Goal: Check status: Check status

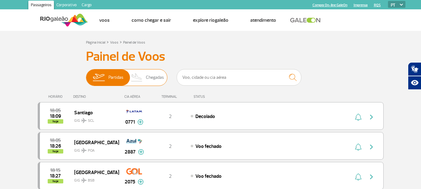
click at [155, 80] on span "Chegadas" at bounding box center [155, 77] width 18 height 16
click at [86, 74] on input "Partidas Chegadas" at bounding box center [86, 74] width 0 height 0
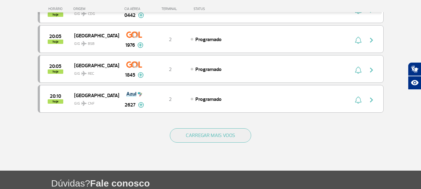
scroll to position [592, 0]
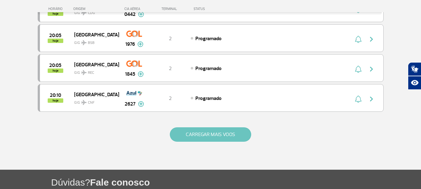
click at [211, 128] on button "CARREGAR MAIS VOOS" at bounding box center [210, 134] width 81 height 14
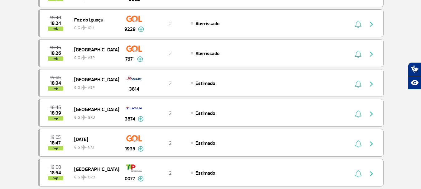
scroll to position [0, 0]
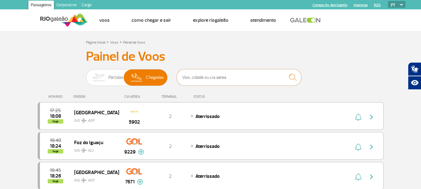
click at [217, 83] on input "text" at bounding box center [239, 77] width 125 height 17
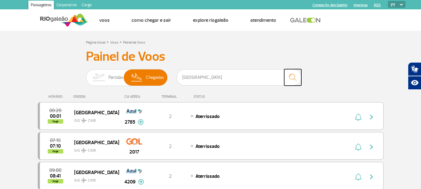
click at [296, 76] on img "submit" at bounding box center [292, 77] width 13 height 13
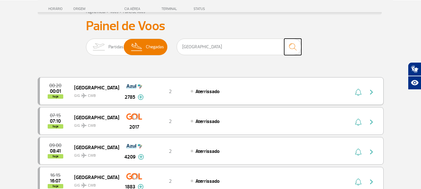
scroll to position [187, 0]
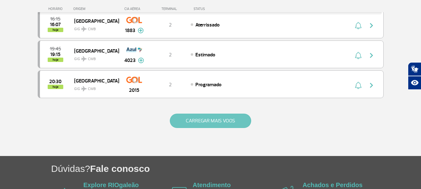
click at [199, 126] on button "CARREGAR MAIS VOOS" at bounding box center [210, 121] width 81 height 14
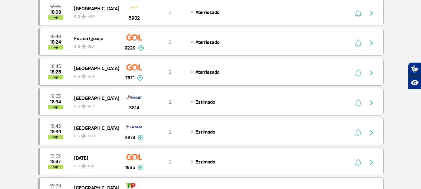
scroll to position [0, 0]
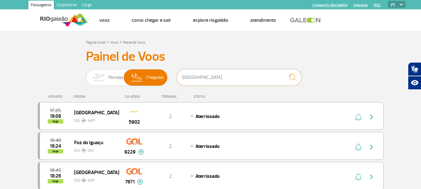
click at [225, 75] on input "[GEOGRAPHIC_DATA]" at bounding box center [239, 77] width 125 height 17
click at [294, 79] on img "submit" at bounding box center [292, 77] width 13 height 13
click at [293, 79] on img "submit" at bounding box center [292, 77] width 13 height 13
click at [249, 78] on input "[GEOGRAPHIC_DATA]" at bounding box center [239, 77] width 125 height 17
type input "[GEOGRAPHIC_DATA]"
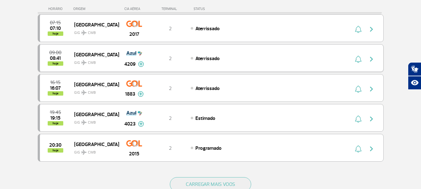
scroll to position [125, 0]
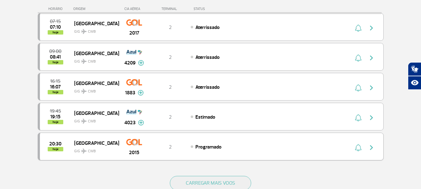
click at [370, 148] on img "button" at bounding box center [371, 147] width 7 height 7
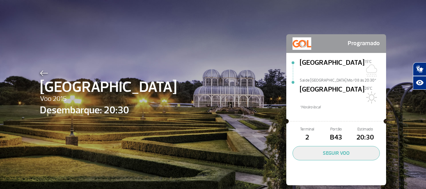
click at [309, 86] on span "[GEOGRAPHIC_DATA]" at bounding box center [331, 94] width 65 height 20
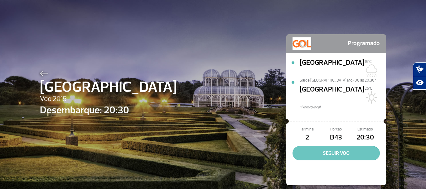
click at [337, 146] on button "SEGUIR VOO" at bounding box center [335, 153] width 87 height 14
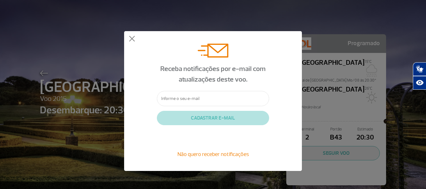
click at [205, 101] on input "text" at bounding box center [213, 98] width 112 height 15
type input "[EMAIL_ADDRESS][DOMAIN_NAME]"
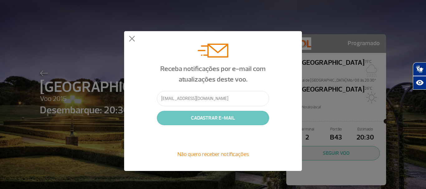
click at [218, 122] on button "CADASTRAR E-MAIL" at bounding box center [213, 118] width 112 height 14
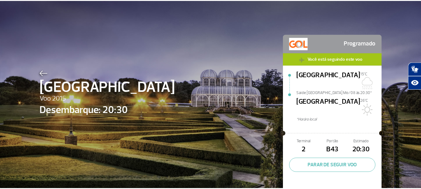
scroll to position [9, 0]
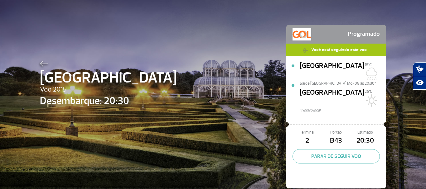
click at [289, 124] on div at bounding box center [335, 124] width 93 height 0
click at [40, 64] on img at bounding box center [44, 64] width 8 height 6
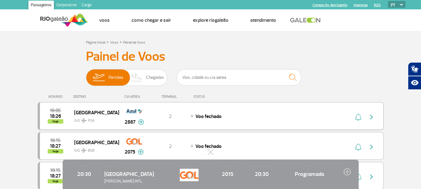
scroll to position [31, 0]
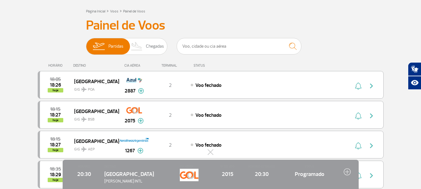
click at [347, 173] on img at bounding box center [347, 171] width 7 height 7
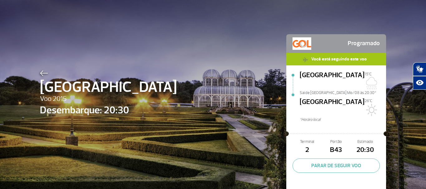
click at [43, 73] on img at bounding box center [44, 73] width 8 height 6
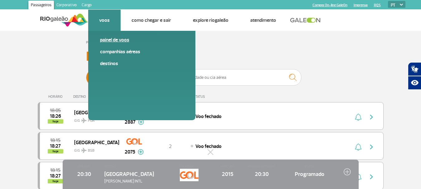
click at [115, 39] on link "Painel de voos" at bounding box center [141, 39] width 83 height 7
click at [118, 52] on link "Companhias Aéreas" at bounding box center [141, 51] width 83 height 7
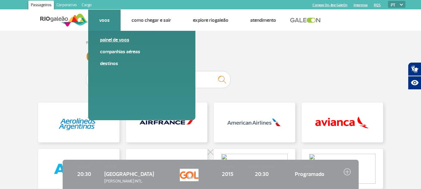
click at [114, 36] on link "Painel de voos" at bounding box center [141, 39] width 83 height 7
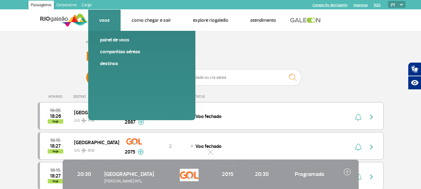
click at [103, 21] on link "Voos" at bounding box center [104, 20] width 11 height 6
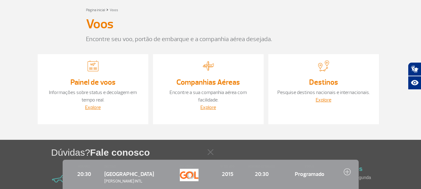
scroll to position [62, 0]
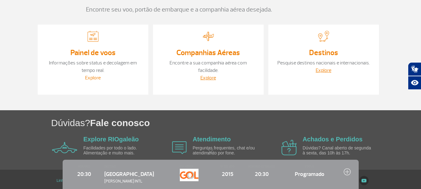
click at [93, 77] on link "Explore" at bounding box center [93, 78] width 16 height 6
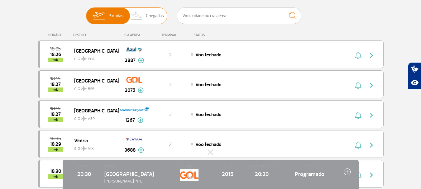
scroll to position [62, 0]
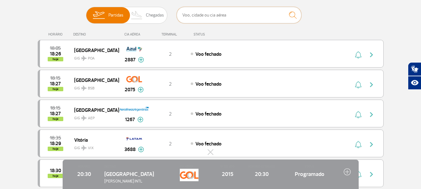
click at [215, 12] on input "text" at bounding box center [239, 15] width 125 height 17
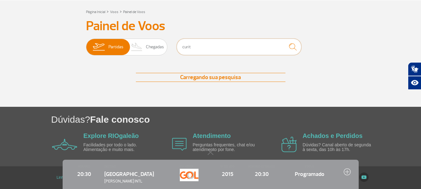
scroll to position [31, 0]
click at [157, 50] on span "Chegadas" at bounding box center [155, 47] width 18 height 16
click at [86, 44] on input "Partidas Chegadas" at bounding box center [86, 44] width 0 height 0
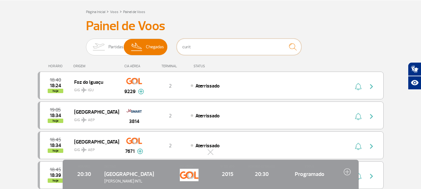
click at [215, 49] on input "curit" at bounding box center [239, 47] width 125 height 17
type input "[GEOGRAPHIC_DATA]"
click at [293, 47] on img "submit" at bounding box center [292, 47] width 13 height 13
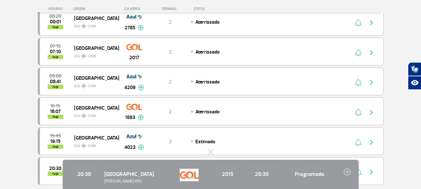
scroll to position [187, 0]
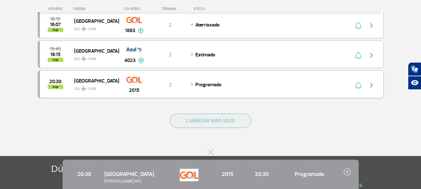
click at [212, 86] on span "Programado" at bounding box center [208, 85] width 26 height 6
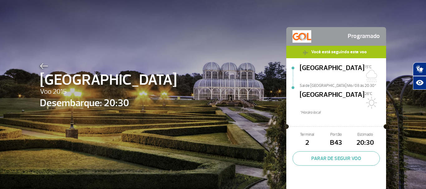
scroll to position [9, 0]
